Goal: Contribute content

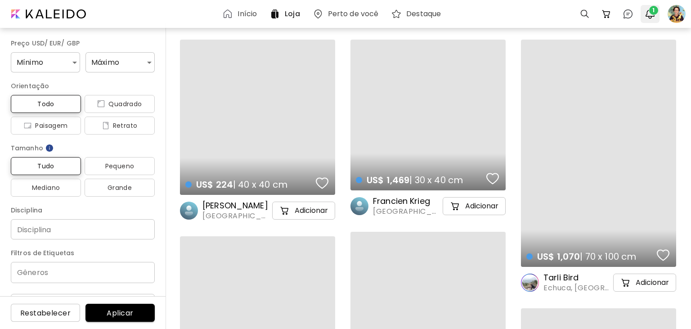
click at [650, 12] on span "1" at bounding box center [653, 10] width 9 height 9
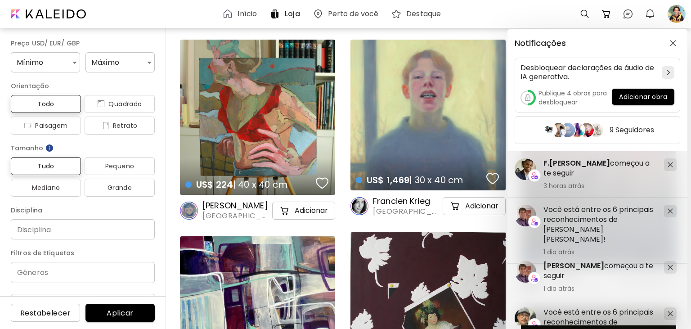
click at [672, 14] on div "Notificações Desbloquear declarações de áudio de IA generativa. Publique 4 obra…" at bounding box center [345, 164] width 691 height 329
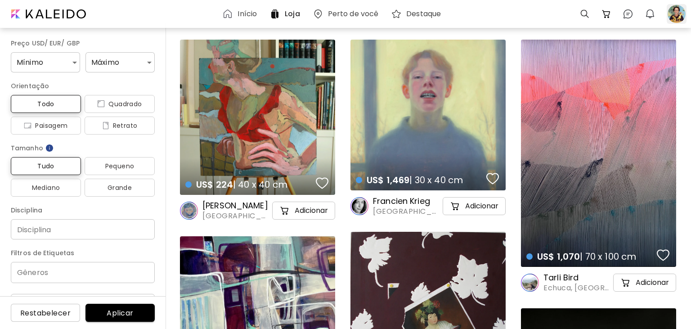
click at [675, 14] on div at bounding box center [676, 14] width 20 height 20
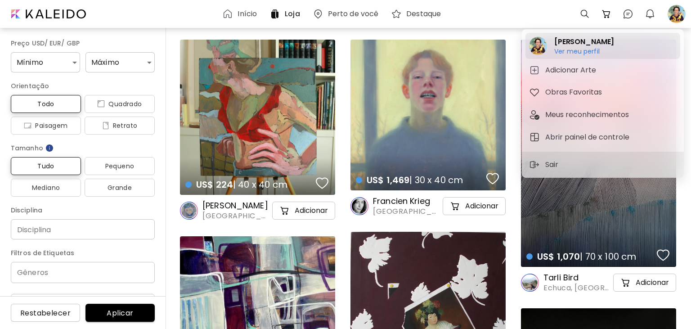
click at [587, 54] on h6 "Ver meu perfil" at bounding box center [584, 51] width 60 height 8
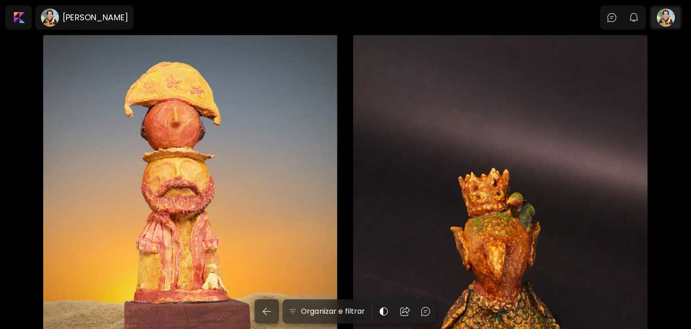
click at [661, 15] on div at bounding box center [665, 17] width 29 height 21
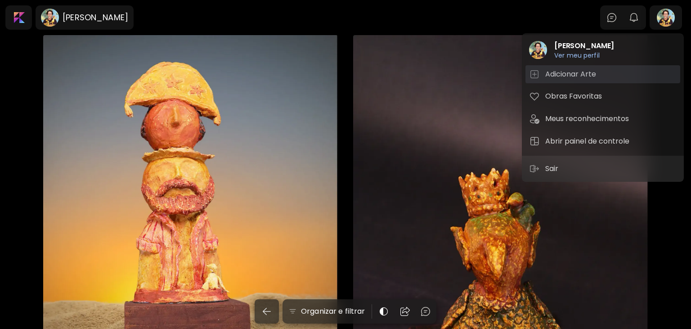
click at [569, 76] on h5 "Adicionar Arte" at bounding box center [572, 74] width 54 height 11
